Goal: Navigation & Orientation: Find specific page/section

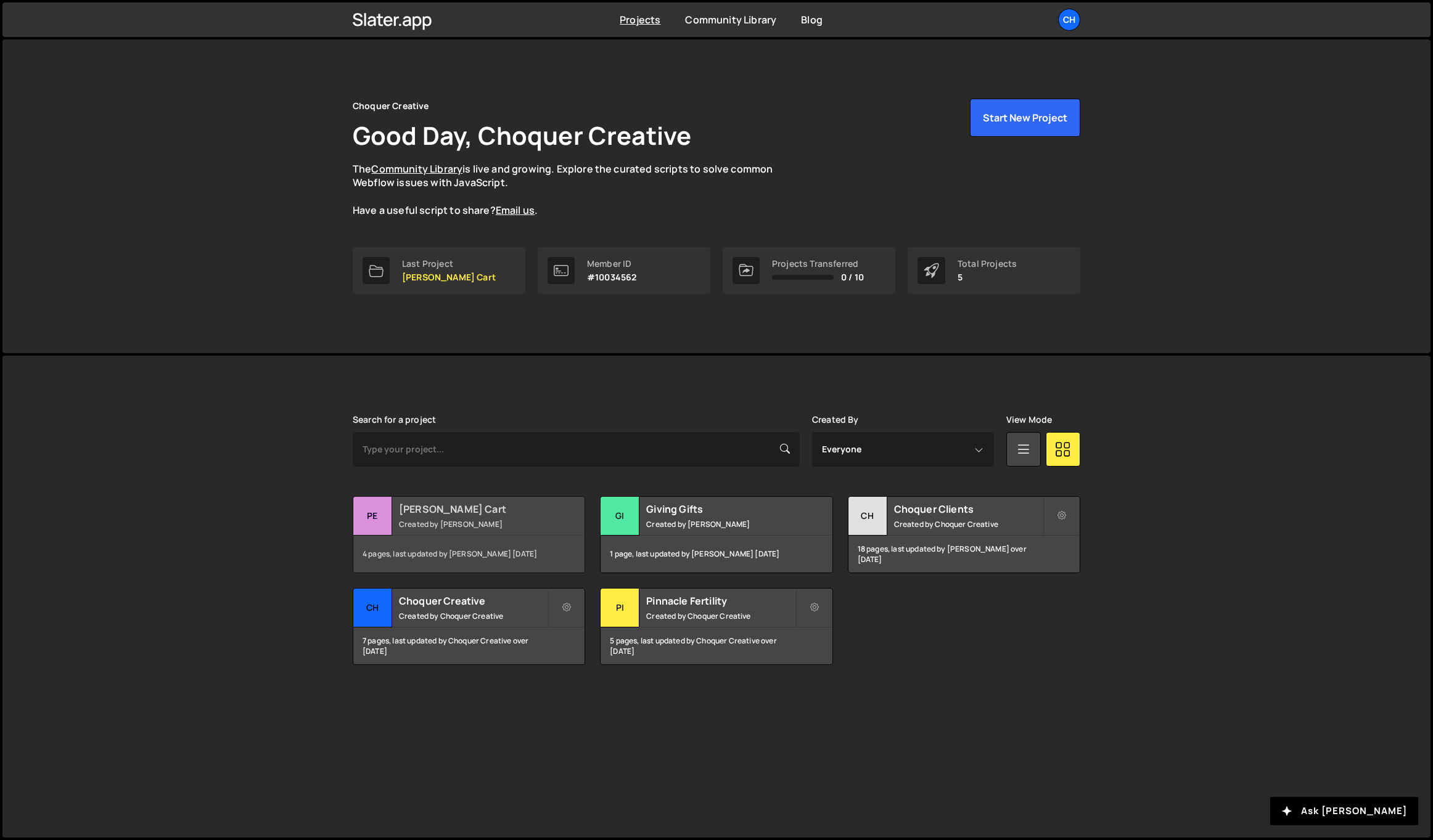
click at [464, 512] on h2 "Penni Cart" at bounding box center [473, 509] width 149 height 14
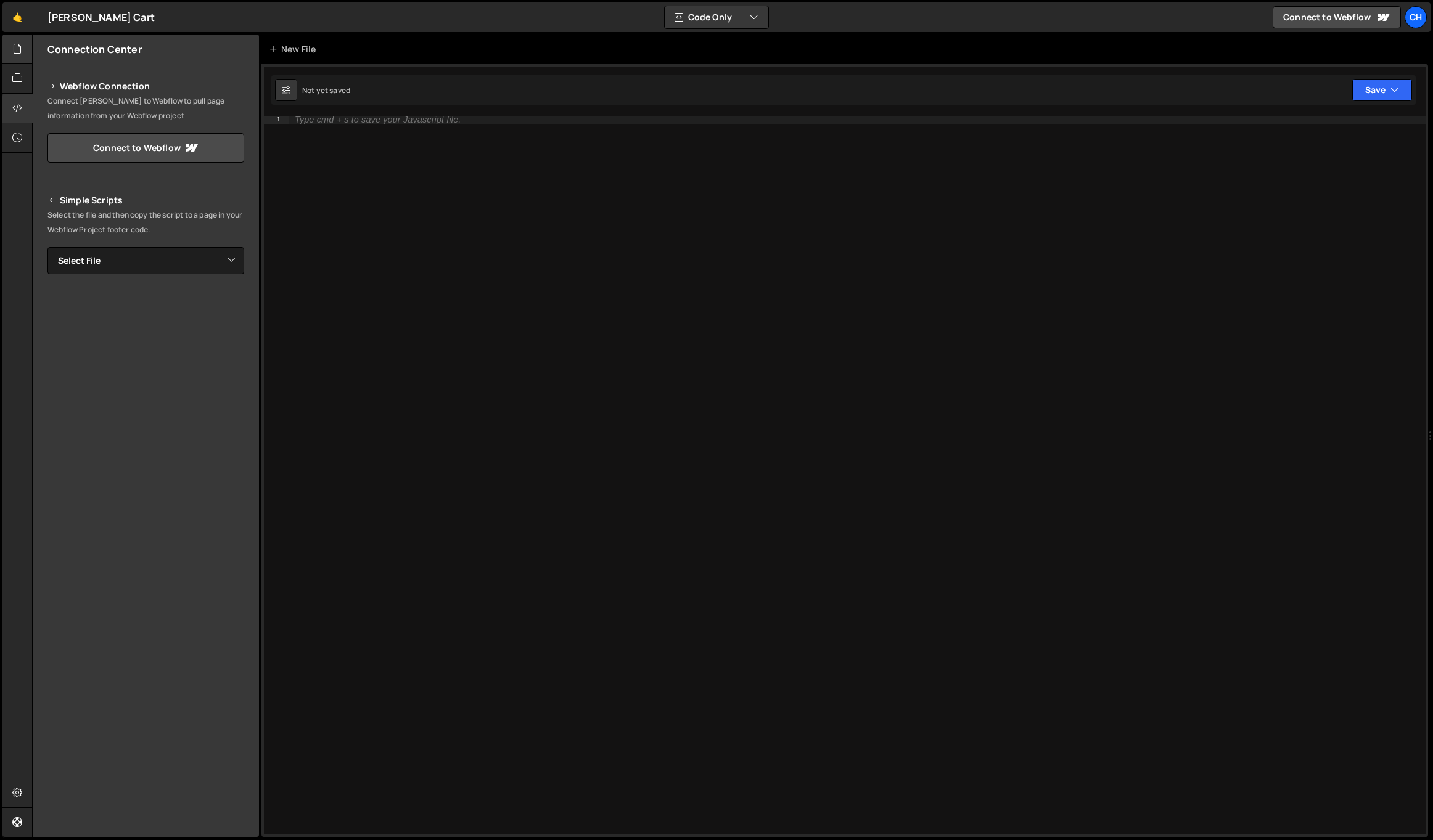
click at [17, 47] on icon at bounding box center [17, 49] width 10 height 14
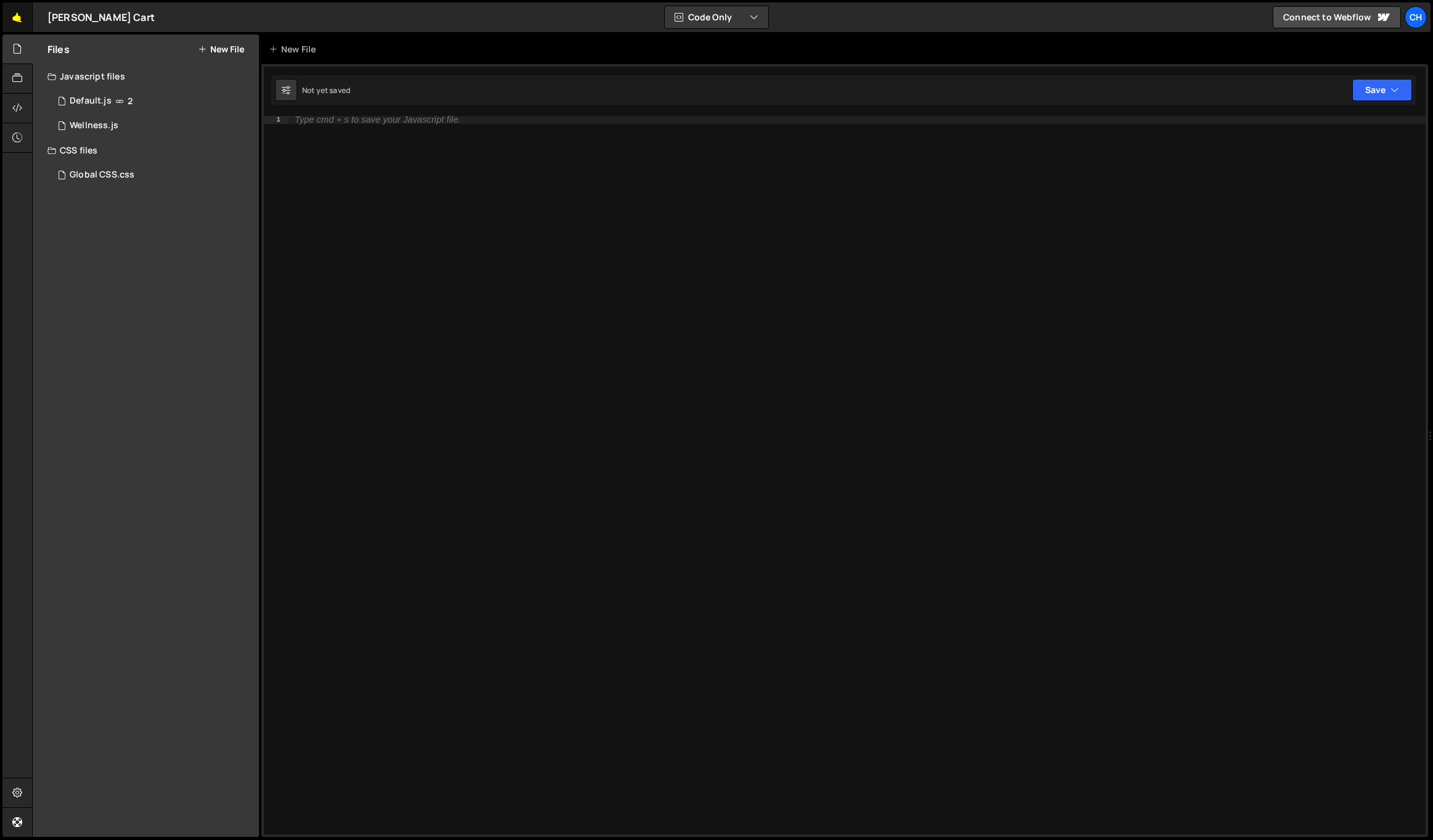
click at [14, 22] on link "🤙" at bounding box center [18, 17] width 31 height 30
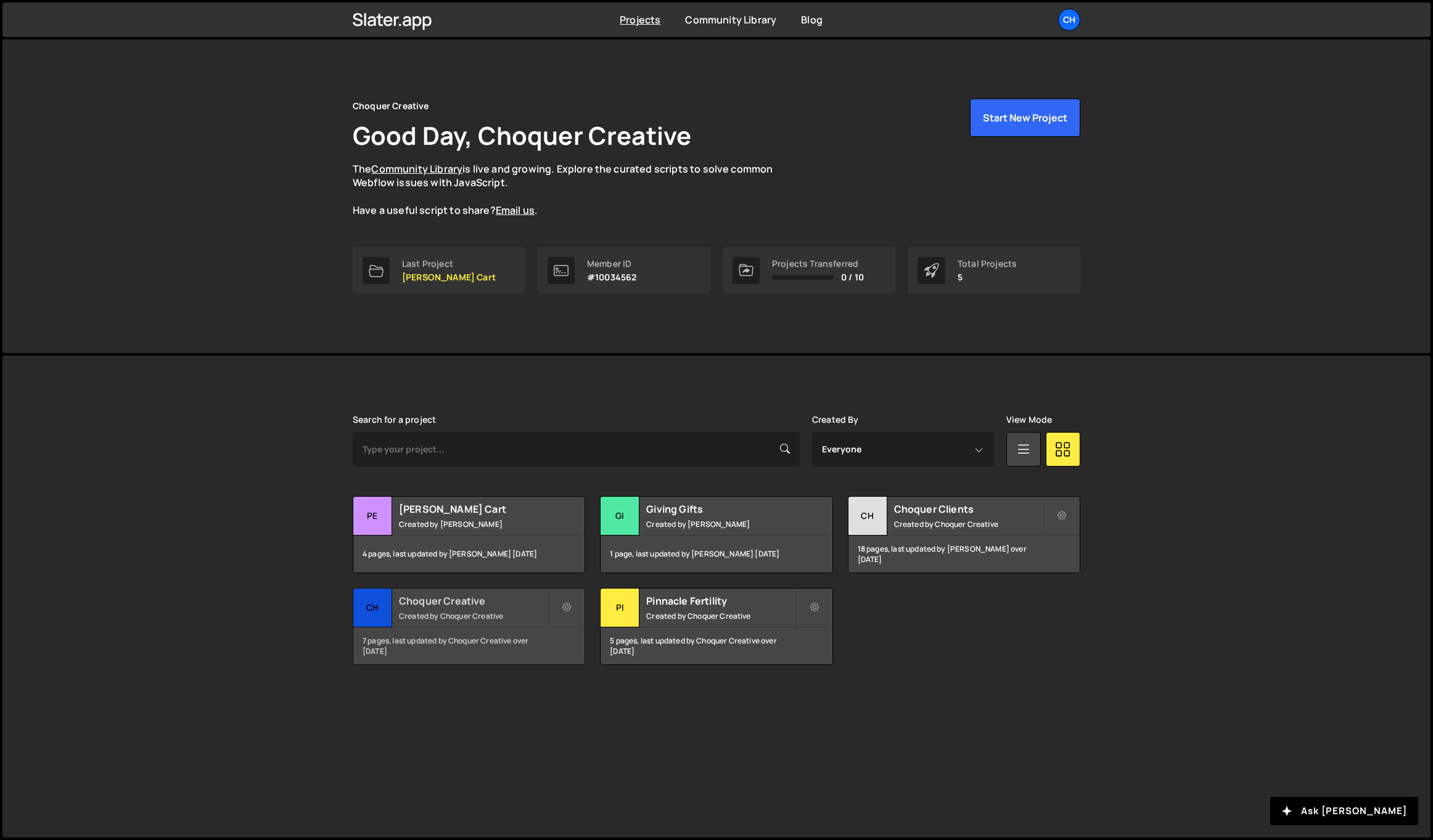
click at [481, 594] on h2 "Choquer Creative" at bounding box center [473, 600] width 149 height 14
